Goal: Book appointment/travel/reservation

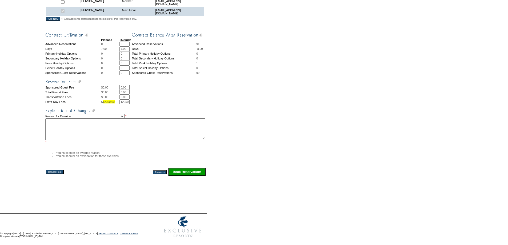
scroll to position [193, 0]
click at [124, 117] on select "Creating Continuous Stay Days Rebooked After Cancellation Editing Occupant Expe…" at bounding box center [98, 116] width 53 height 4
select select "1042"
click at [77, 114] on select "Creating Continuous Stay Days Rebooked After Cancellation Editing Occupant Expe…" at bounding box center [98, 116] width 53 height 4
click at [116, 128] on textarea at bounding box center [125, 129] width 160 height 22
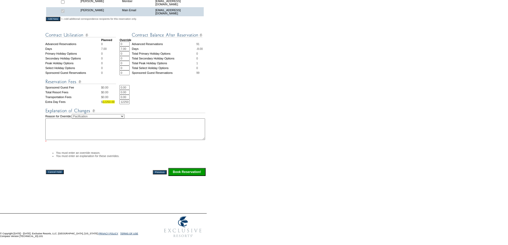
type textarea "s"
type textarea "j"
type textarea "w"
type textarea "swapping units to create a continuous stay"
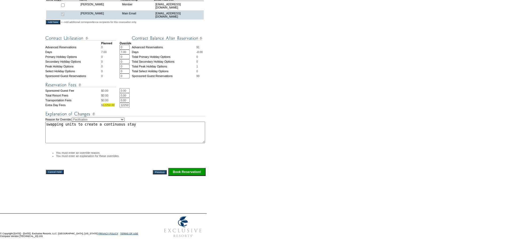
click at [180, 171] on input "Book Reservation!" at bounding box center [186, 172] width 37 height 8
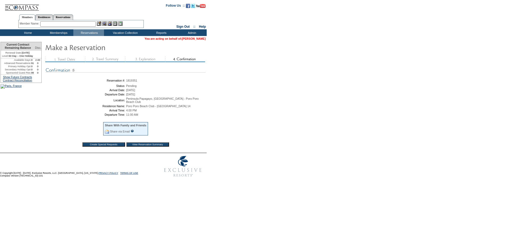
click at [199, 40] on link "[PERSON_NAME]" at bounding box center [194, 38] width 24 height 3
